Goal: Task Accomplishment & Management: Complete application form

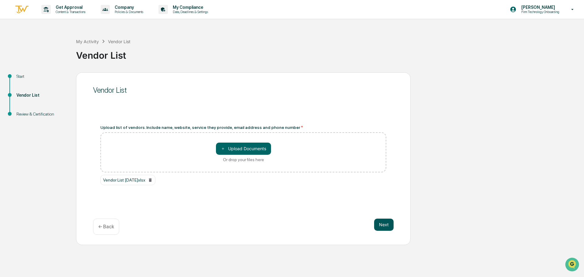
click at [388, 227] on button "Next" at bounding box center [383, 225] width 19 height 12
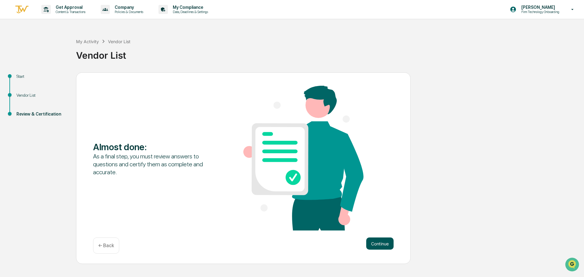
click at [389, 245] on button "Continue" at bounding box center [379, 244] width 27 height 12
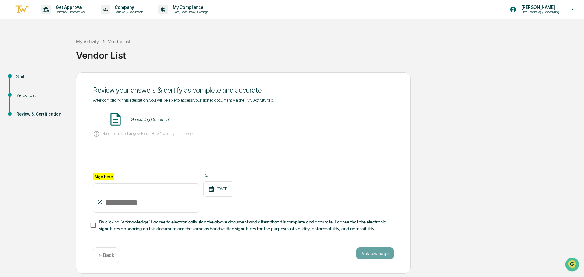
click at [111, 202] on input "Sign here" at bounding box center [146, 197] width 106 height 29
type input "**********"
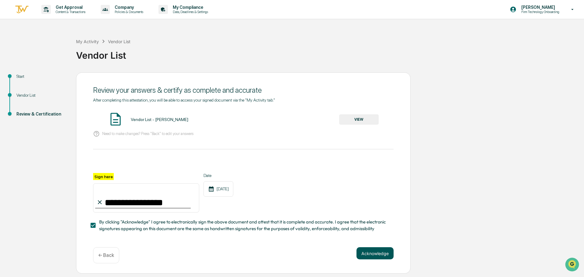
click at [369, 258] on button "Acknowledge" at bounding box center [374, 253] width 37 height 12
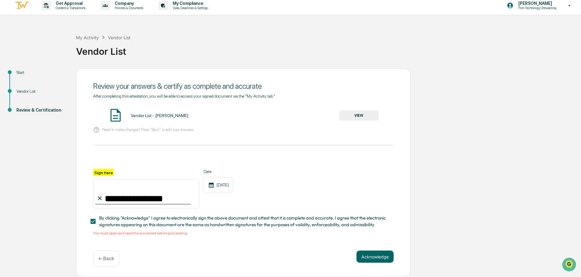
scroll to position [6, 0]
click at [359, 114] on button "VIEW" at bounding box center [359, 115] width 40 height 10
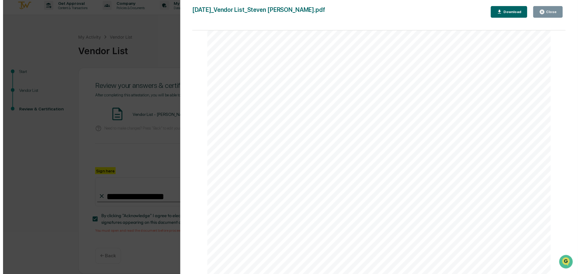
scroll to position [2302, 0]
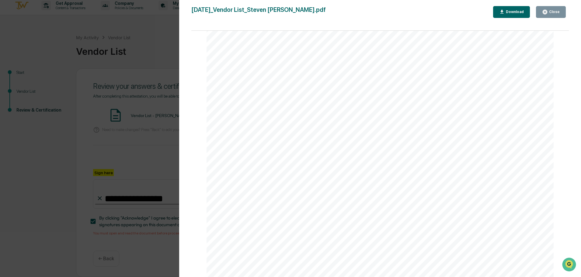
click at [550, 11] on div "Close" at bounding box center [554, 12] width 12 height 4
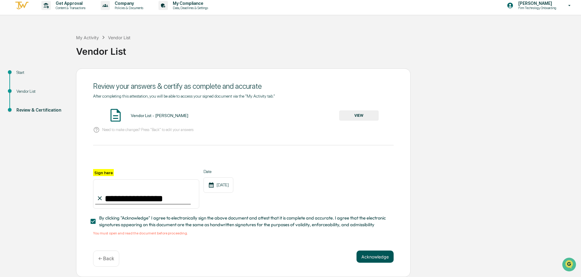
click at [376, 256] on button "Acknowledge" at bounding box center [374, 257] width 37 height 12
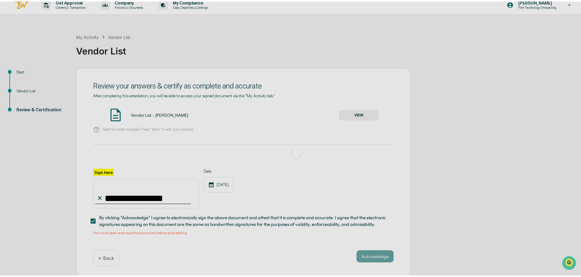
scroll to position [0, 0]
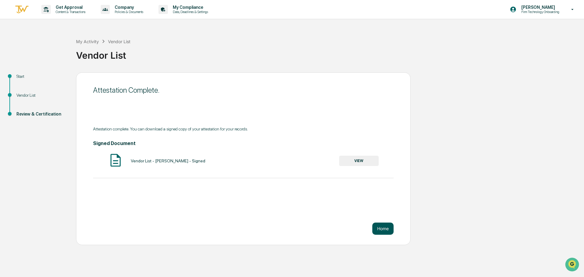
click at [383, 226] on button "Home" at bounding box center [382, 229] width 21 height 12
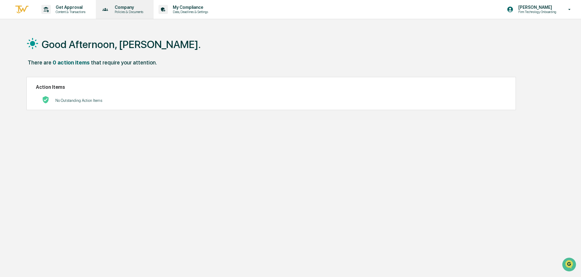
click at [137, 11] on p "Policies & Documents" at bounding box center [128, 12] width 36 height 4
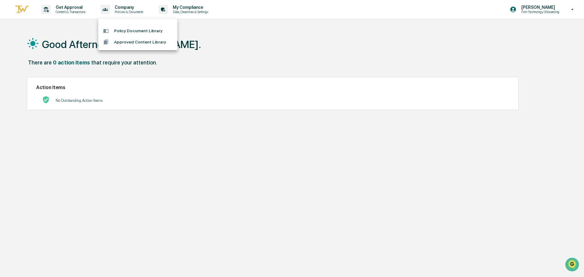
click at [194, 7] on div at bounding box center [292, 138] width 584 height 277
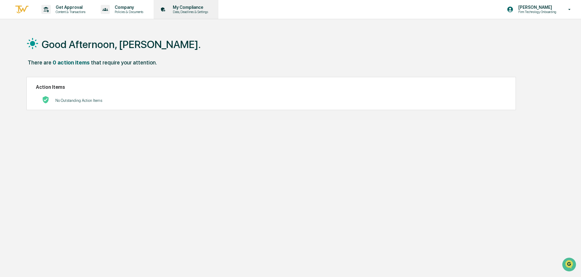
click at [189, 8] on p "My Compliance" at bounding box center [189, 7] width 43 height 5
